Goal: Transaction & Acquisition: Purchase product/service

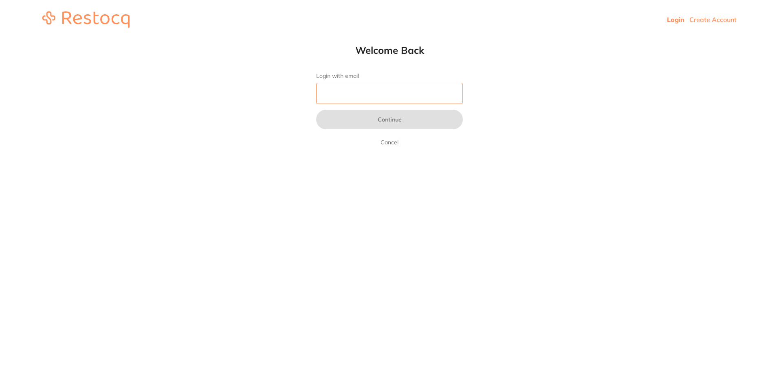
click at [366, 90] on input "Login with email" at bounding box center [389, 93] width 147 height 21
type input "[EMAIL_ADDRESS][DOMAIN_NAME]"
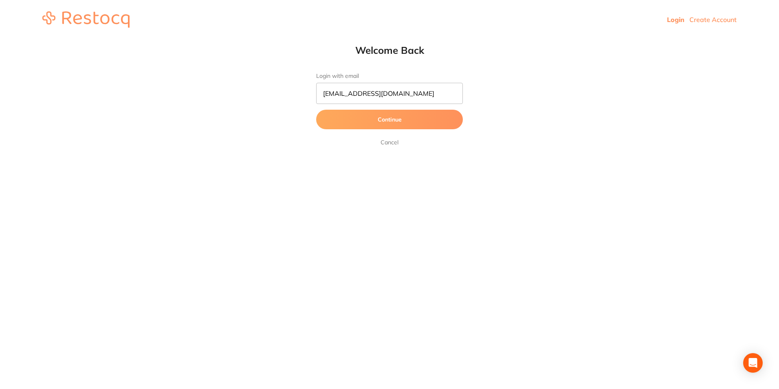
click at [353, 118] on button "Continue" at bounding box center [389, 120] width 147 height 20
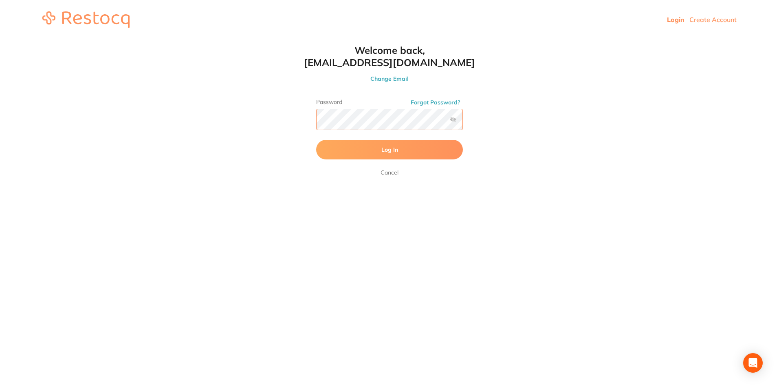
click at [316, 140] on button "Log In" at bounding box center [389, 150] width 147 height 20
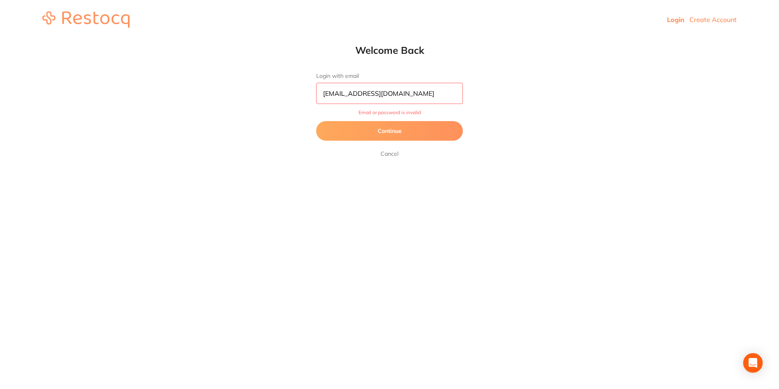
click at [397, 137] on button "Continue" at bounding box center [389, 131] width 147 height 20
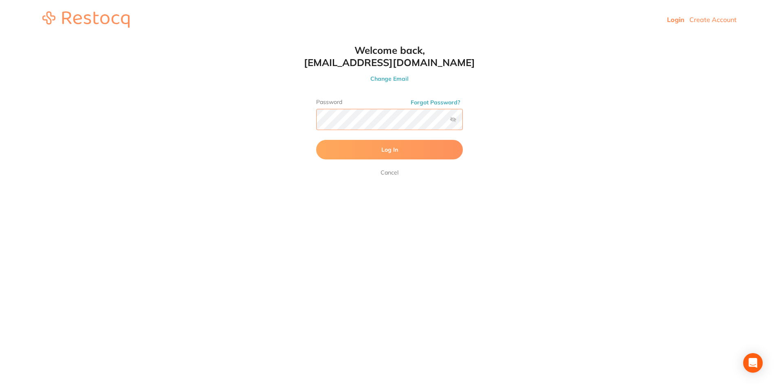
click at [316, 140] on button "Log In" at bounding box center [389, 150] width 147 height 20
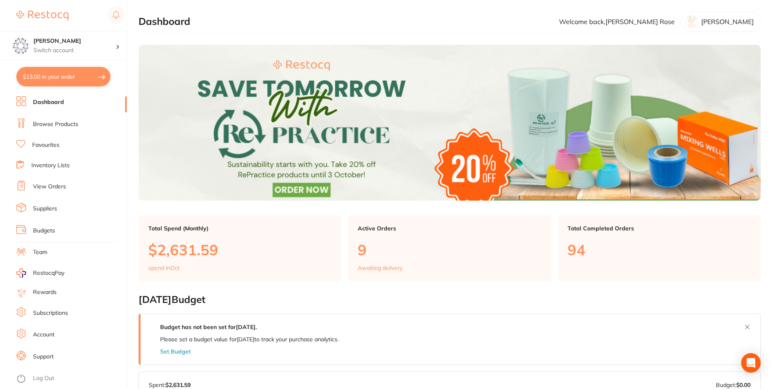
click at [66, 76] on button "$13.00 in your order" at bounding box center [63, 77] width 94 height 20
checkbox input "true"
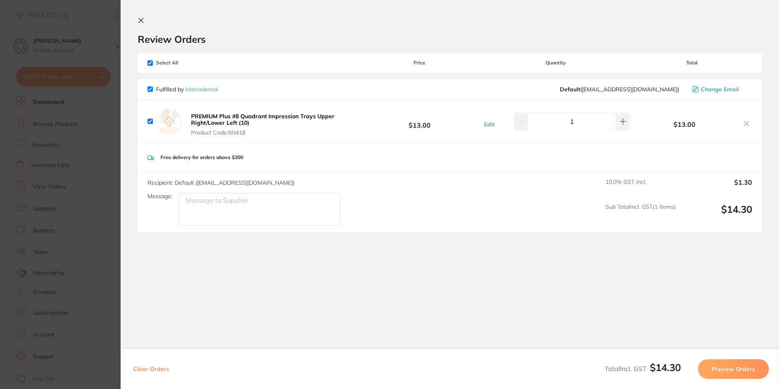
click at [141, 21] on icon at bounding box center [141, 20] width 4 height 4
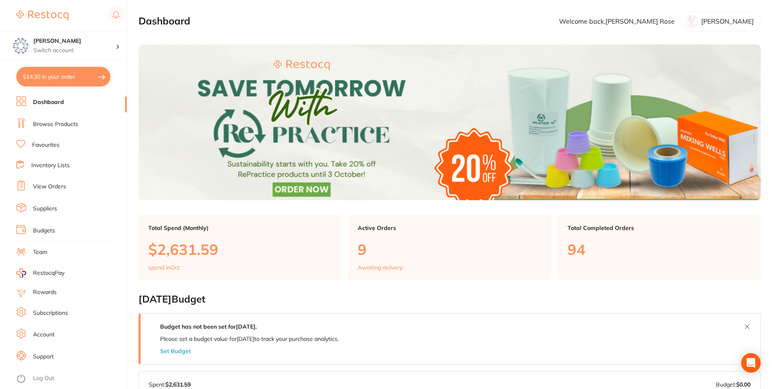
click at [63, 81] on button "$14.30 in your order" at bounding box center [63, 77] width 94 height 20
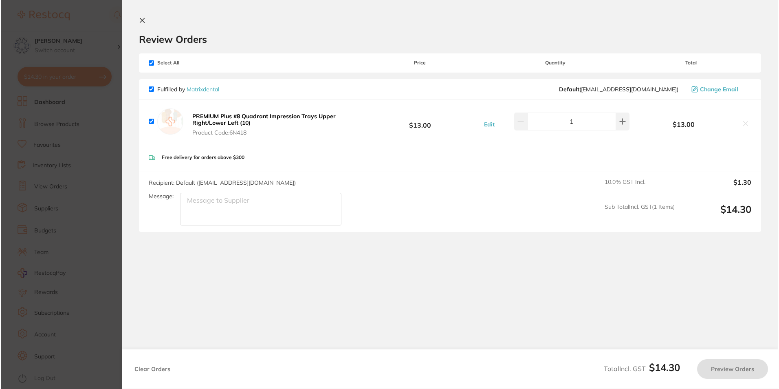
scroll to position [0, 0]
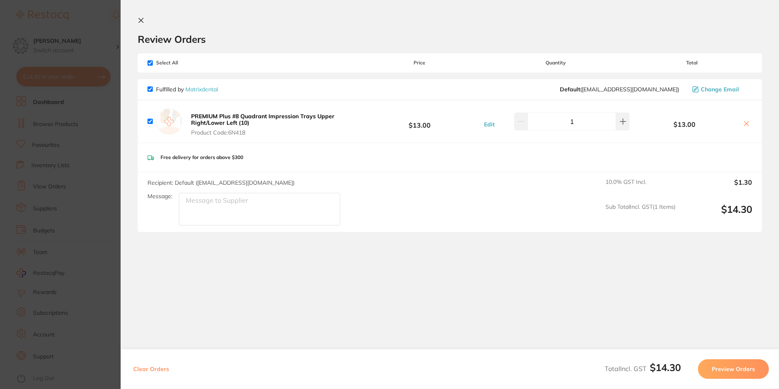
click at [141, 21] on icon at bounding box center [141, 20] width 4 height 4
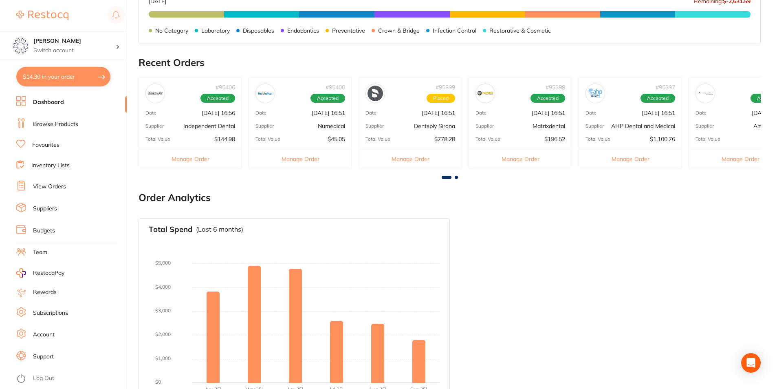
scroll to position [414, 0]
